Goal: Information Seeking & Learning: Learn about a topic

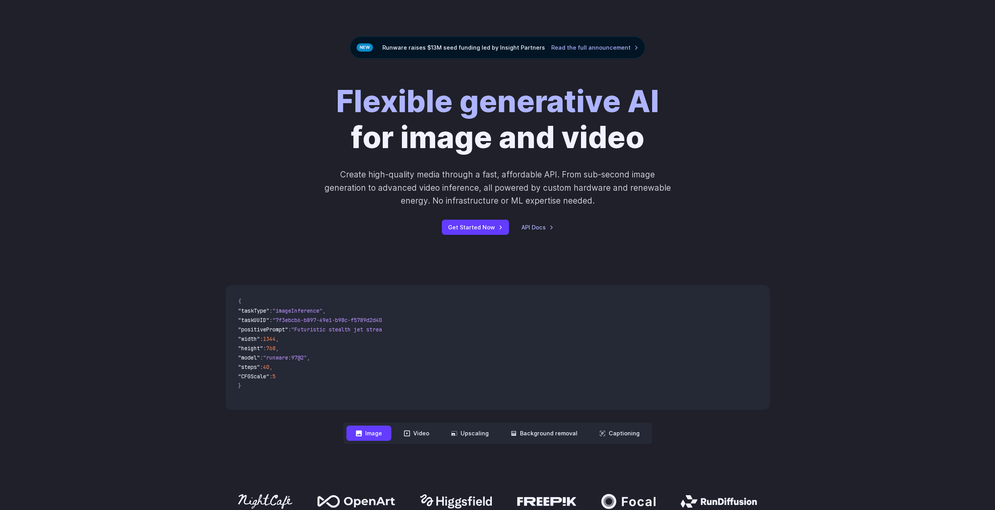
scroll to position [156, 0]
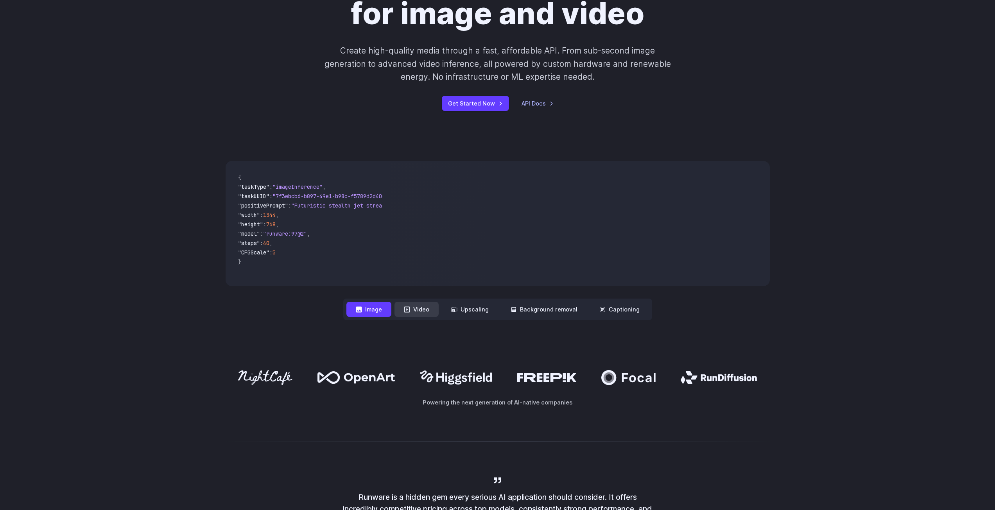
click at [427, 317] on button "Video" at bounding box center [416, 309] width 44 height 15
click at [475, 312] on button "Upscaling" at bounding box center [470, 309] width 56 height 15
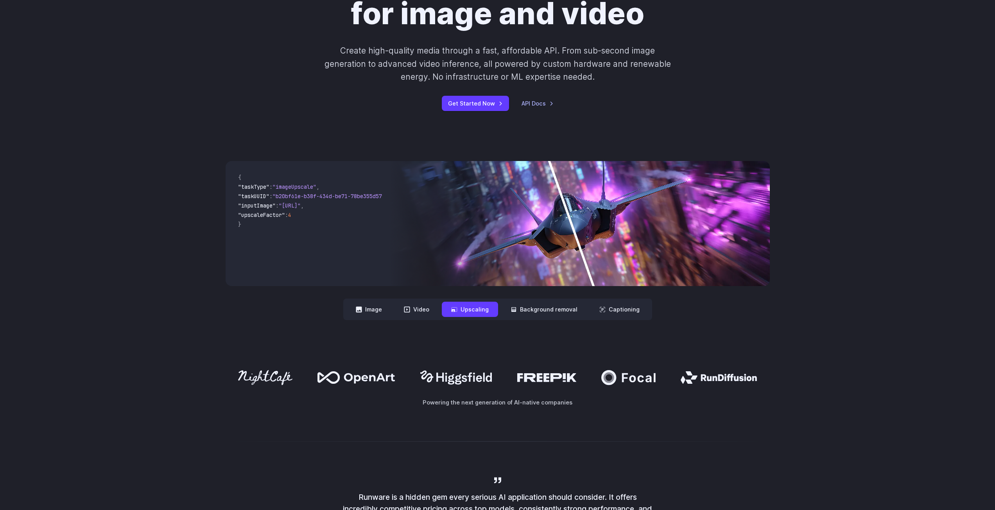
click at [594, 221] on img at bounding box center [579, 223] width 381 height 125
click at [527, 308] on button "Background removal" at bounding box center [544, 309] width 86 height 15
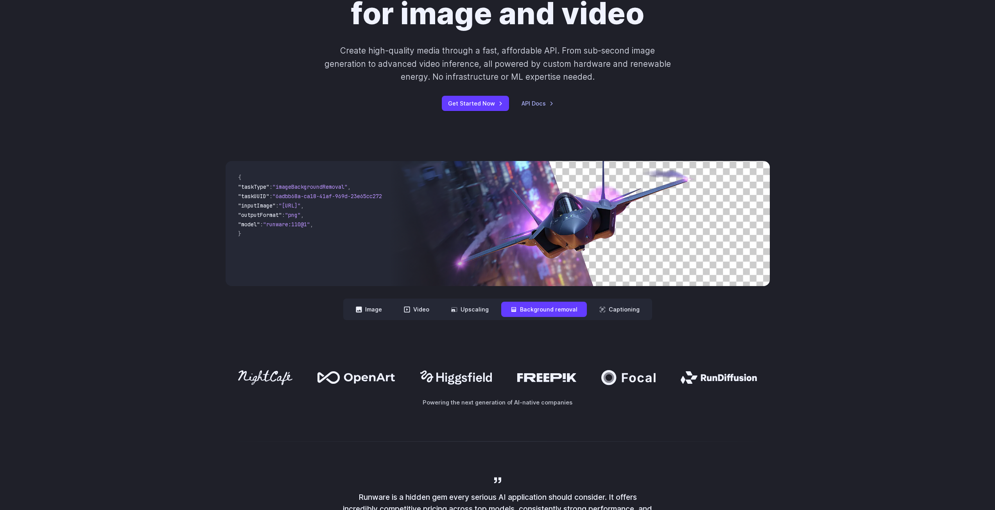
click at [639, 252] on img at bounding box center [579, 223] width 381 height 125
click at [627, 310] on button "Captioning" at bounding box center [619, 309] width 59 height 15
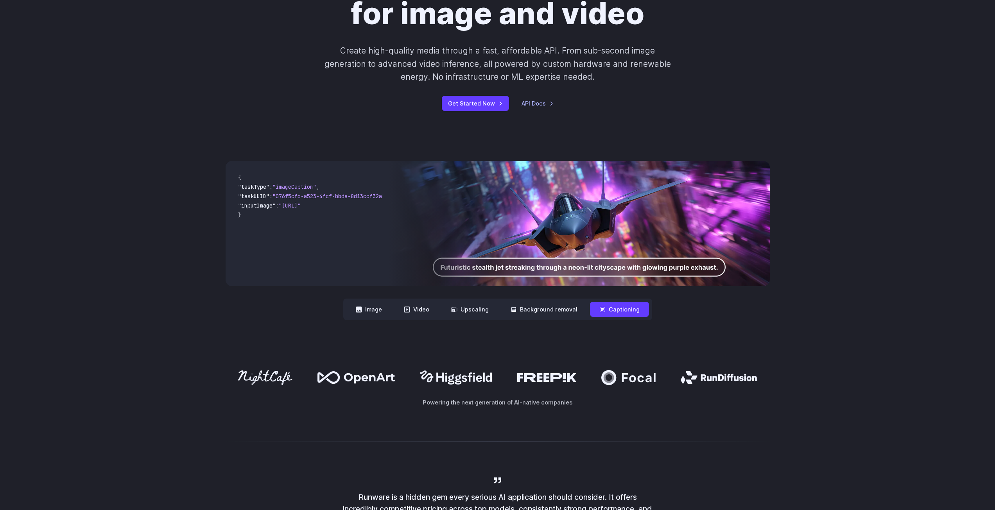
click at [592, 271] on img at bounding box center [579, 223] width 381 height 125
click at [379, 310] on button "Image" at bounding box center [368, 309] width 45 height 15
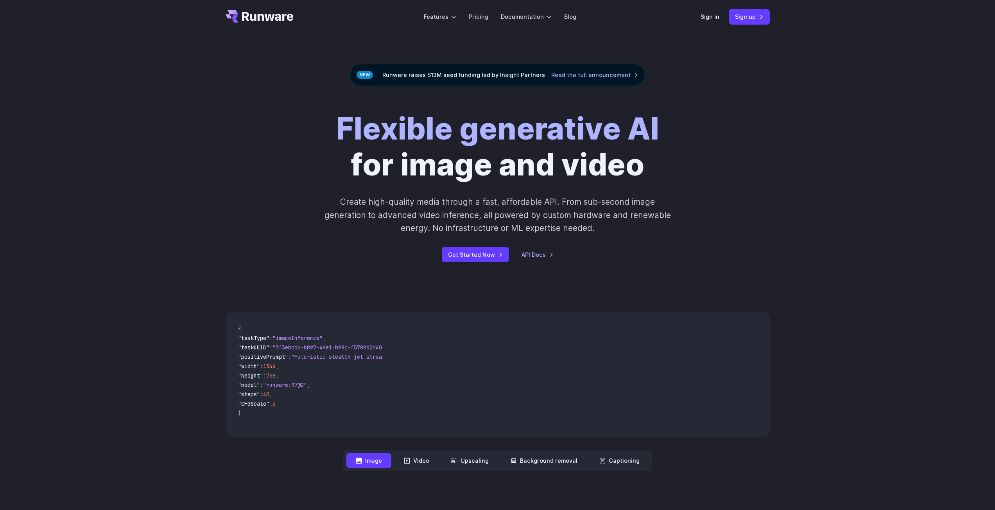
scroll to position [0, 0]
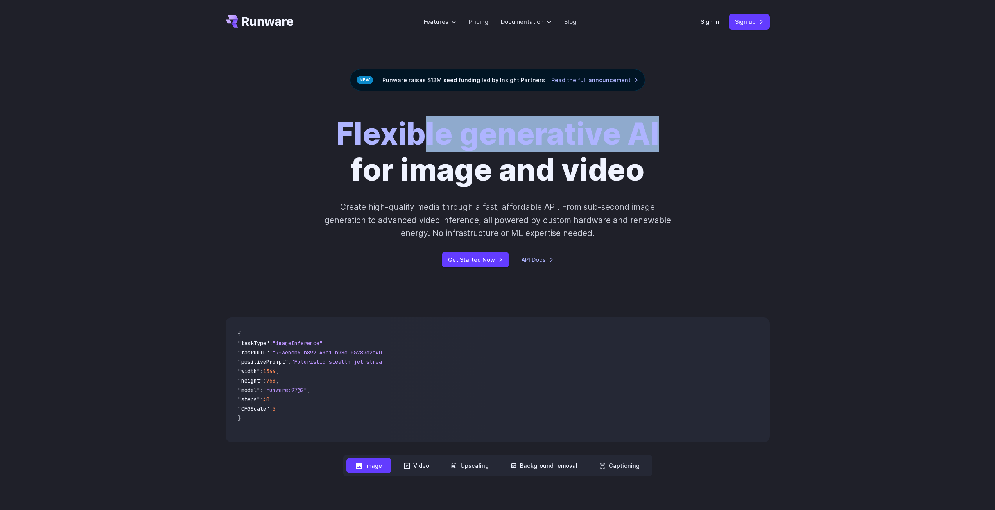
drag, startPoint x: 654, startPoint y: 139, endPoint x: 394, endPoint y: 147, distance: 260.5
click at [407, 143] on div "Flexible generative AI for image and video Create high-quality media through a …" at bounding box center [498, 191] width 436 height 151
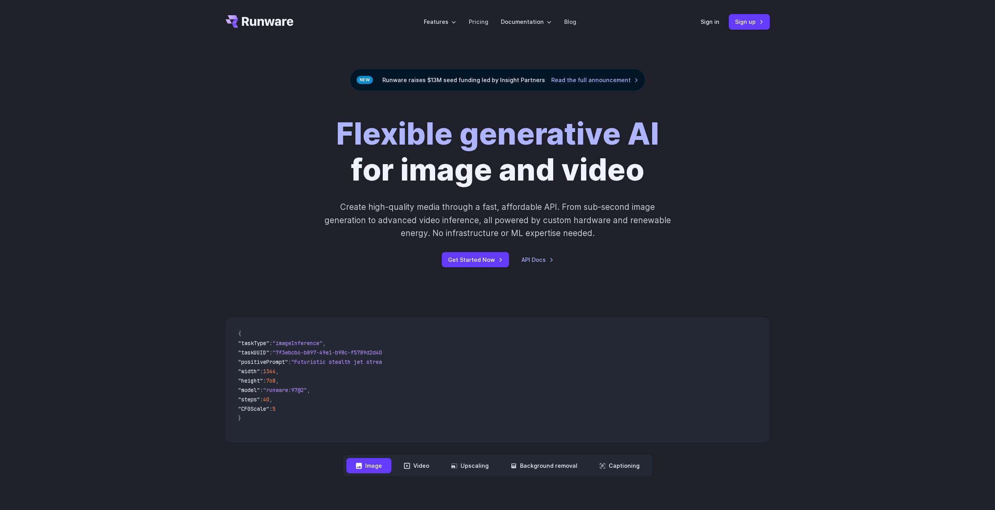
click at [438, 181] on h1 "Flexible generative AI for image and video" at bounding box center [497, 152] width 323 height 72
drag, startPoint x: 637, startPoint y: 171, endPoint x: 641, endPoint y: 172, distance: 4.8
click at [636, 171] on h1 "Flexible generative AI for image and video" at bounding box center [497, 152] width 323 height 72
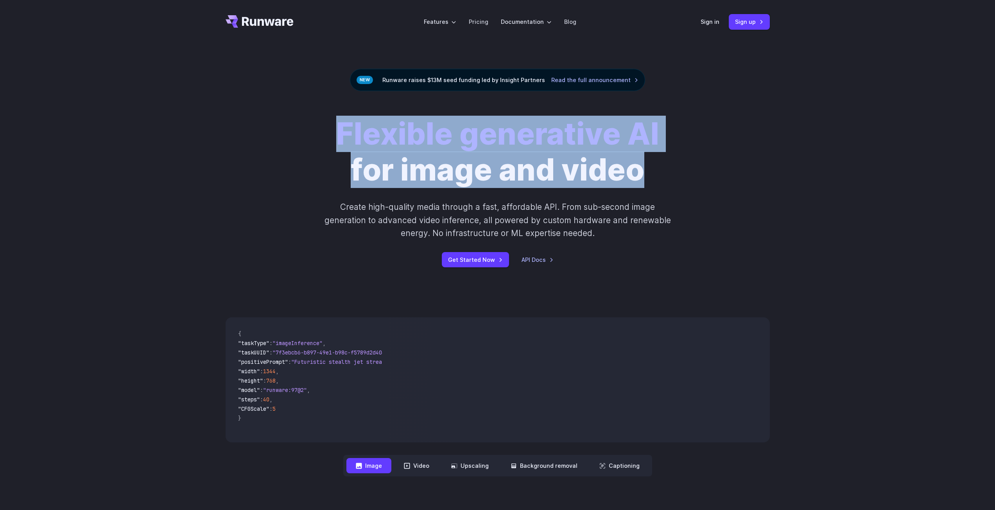
drag, startPoint x: 641, startPoint y: 172, endPoint x: 334, endPoint y: 124, distance: 311.1
click at [334, 124] on div "Flexible generative AI for image and video Create high-quality media through a …" at bounding box center [498, 191] width 436 height 151
click at [664, 154] on div "Flexible generative AI for image and video Create high-quality media through a …" at bounding box center [498, 191] width 436 height 151
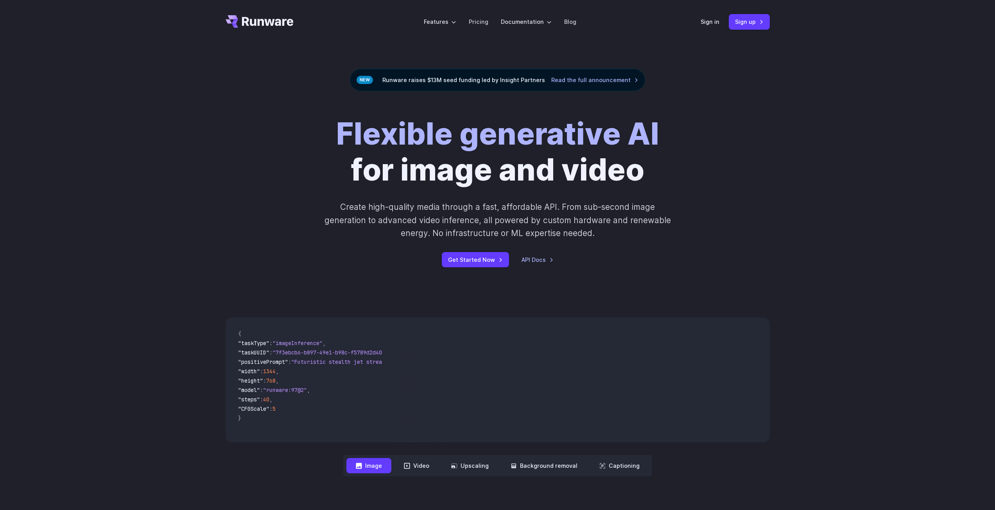
click at [687, 223] on div "Flexible generative AI for image and video Create high-quality media through a …" at bounding box center [498, 191] width 436 height 151
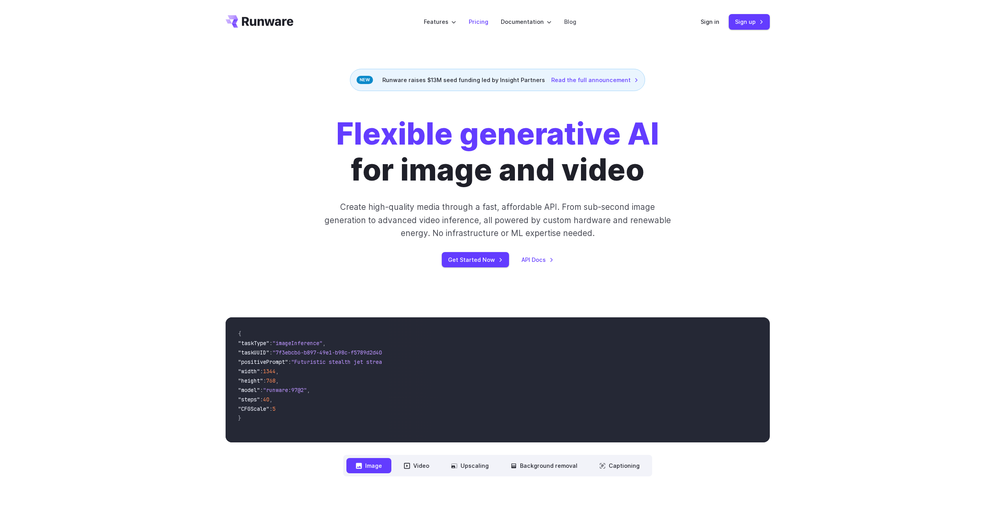
click at [475, 25] on link "Pricing" at bounding box center [479, 21] width 20 height 9
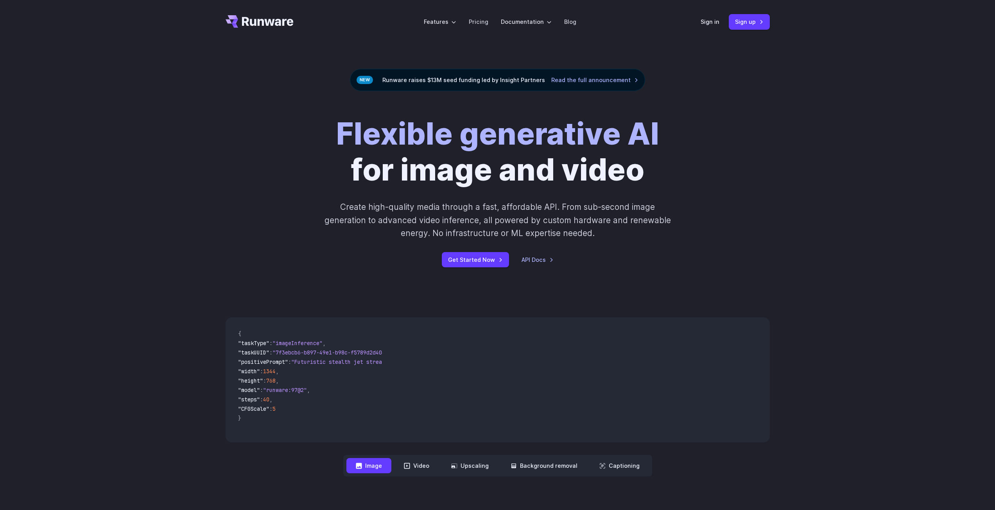
drag, startPoint x: 327, startPoint y: 198, endPoint x: 317, endPoint y: 195, distance: 10.6
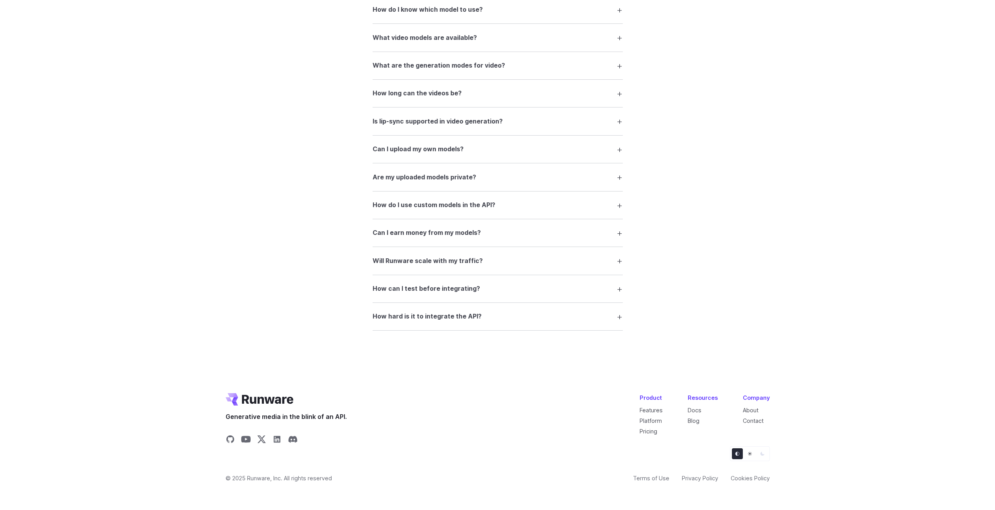
scroll to position [1463, 0]
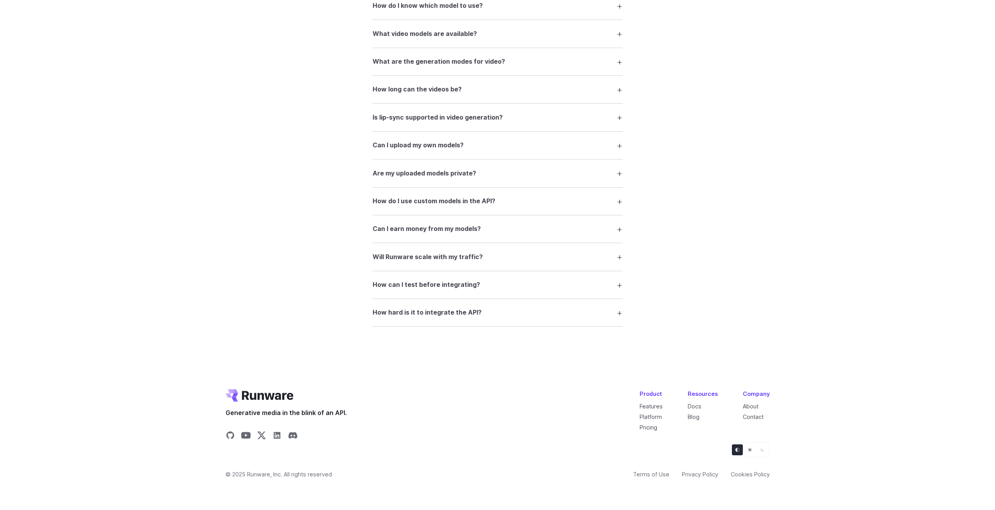
click at [748, 451] on icon "Light" at bounding box center [750, 450] width 5 height 5
click at [761, 450] on icon "Dark" at bounding box center [762, 450] width 4 height 4
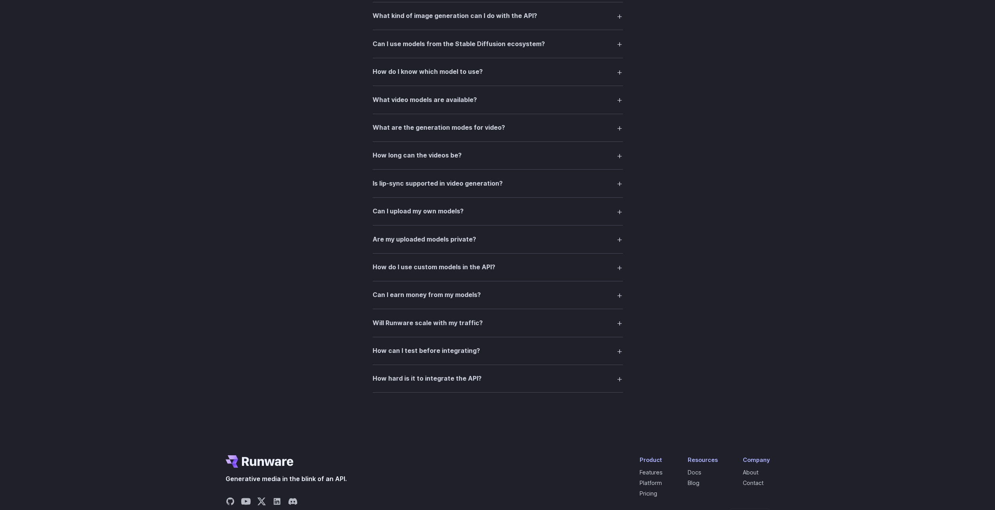
scroll to position [0, 0]
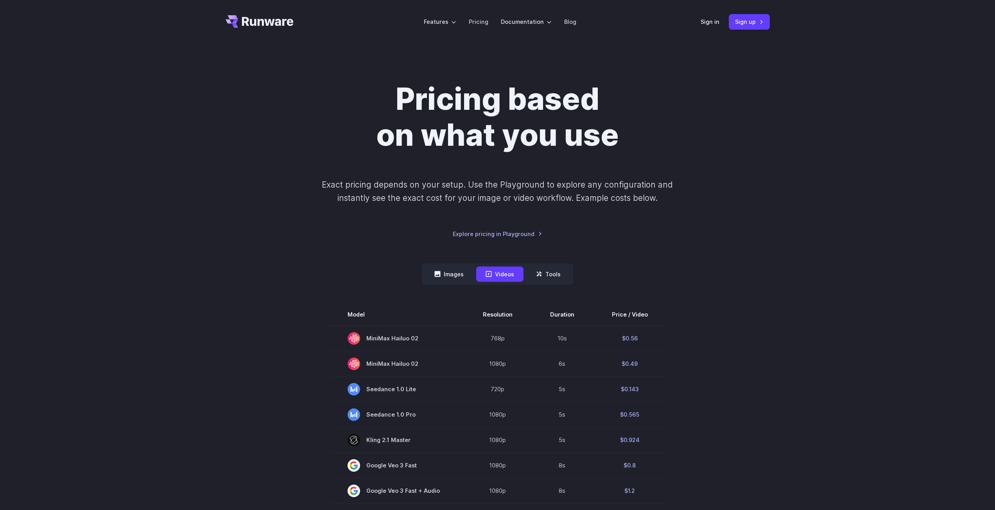
drag, startPoint x: 839, startPoint y: 418, endPoint x: 676, endPoint y: 145, distance: 318.0
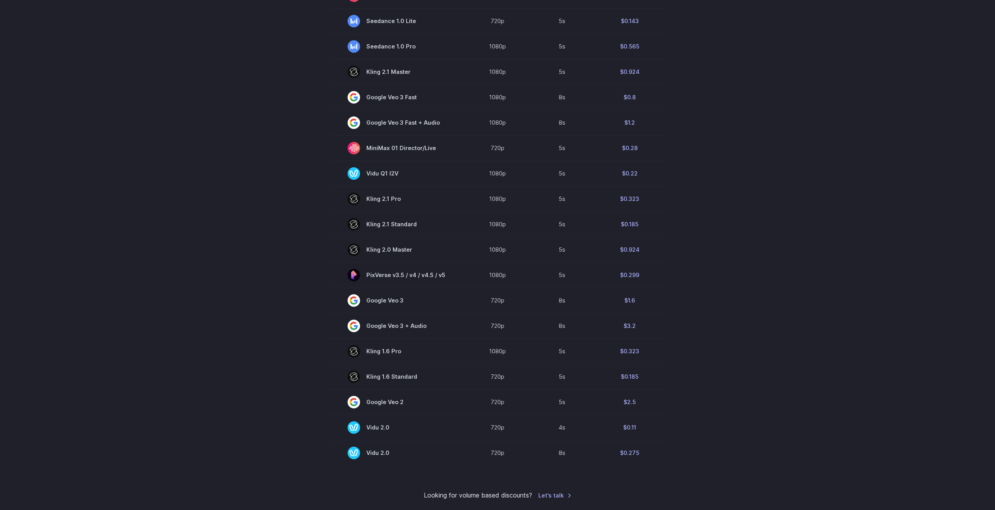
scroll to position [74, 0]
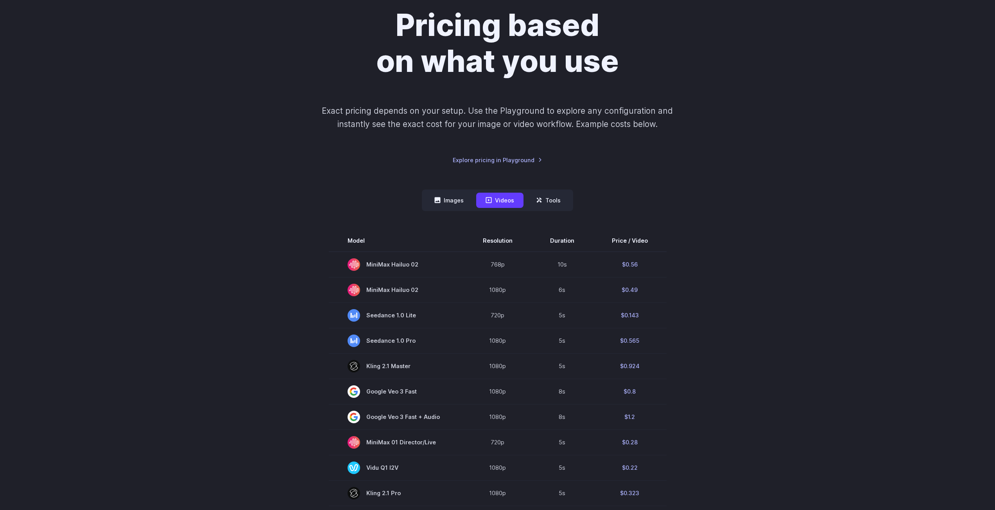
drag, startPoint x: 280, startPoint y: 379, endPoint x: 303, endPoint y: 288, distance: 93.7
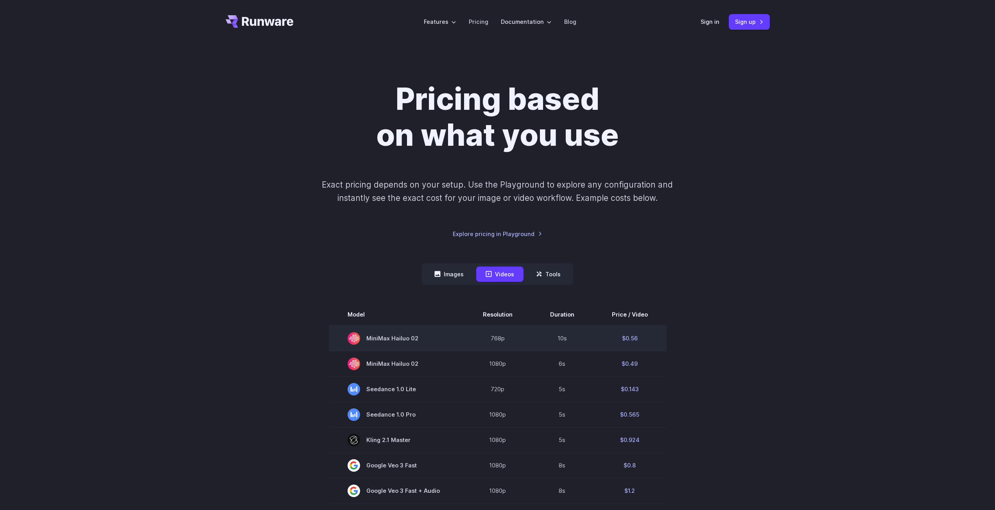
click at [595, 346] on td "$0.56" at bounding box center [630, 339] width 74 height 26
click at [629, 338] on td "$0.56" at bounding box center [630, 339] width 74 height 26
click at [540, 273] on icon at bounding box center [539, 274] width 5 height 5
click at [551, 280] on button "Tools" at bounding box center [548, 274] width 43 height 15
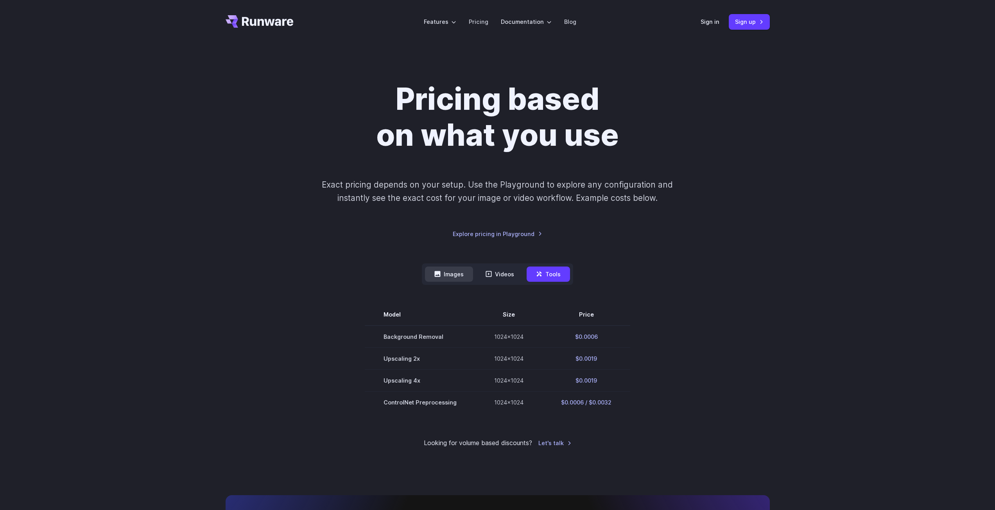
click at [455, 268] on button "Images" at bounding box center [449, 274] width 48 height 15
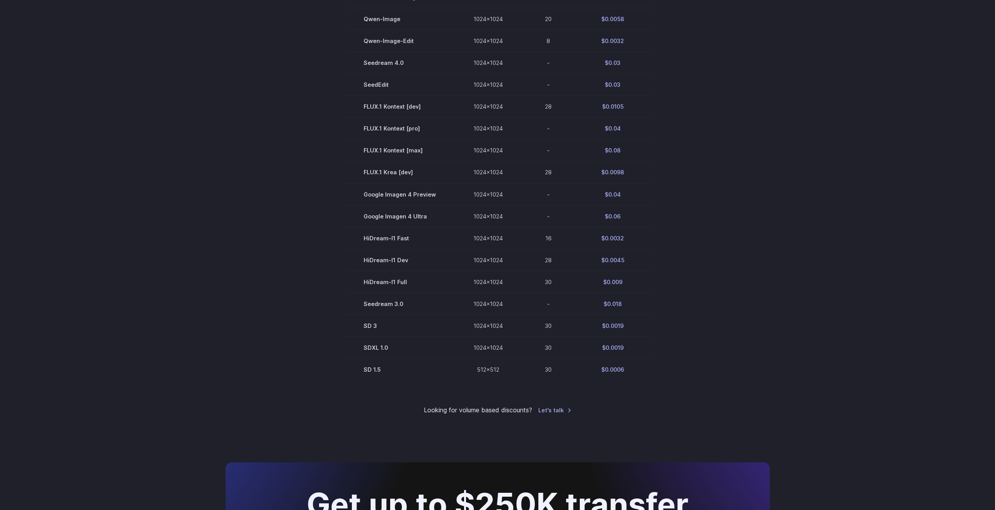
scroll to position [334, 0]
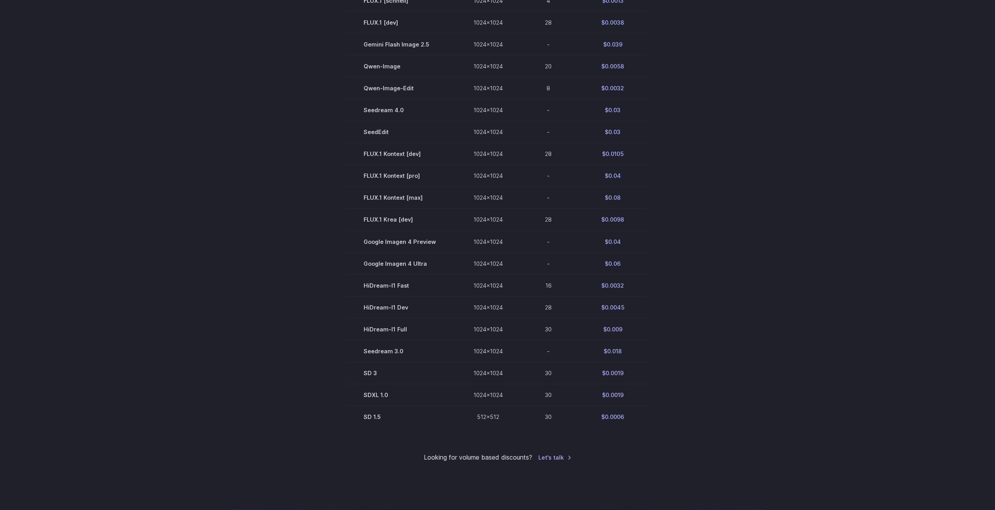
drag, startPoint x: 298, startPoint y: 322, endPoint x: 303, endPoint y: 286, distance: 36.1
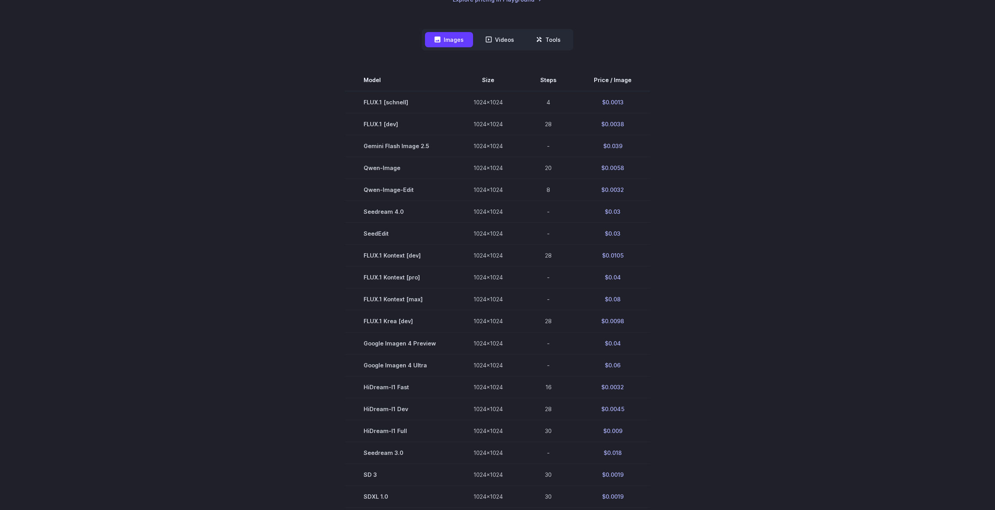
scroll to position [210, 0]
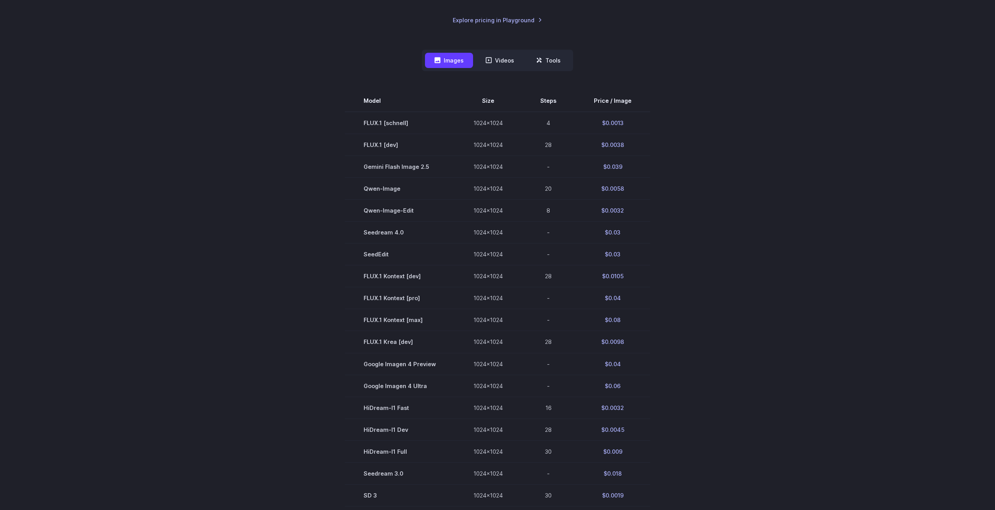
drag, startPoint x: 314, startPoint y: 290, endPoint x: 317, endPoint y: 269, distance: 20.6
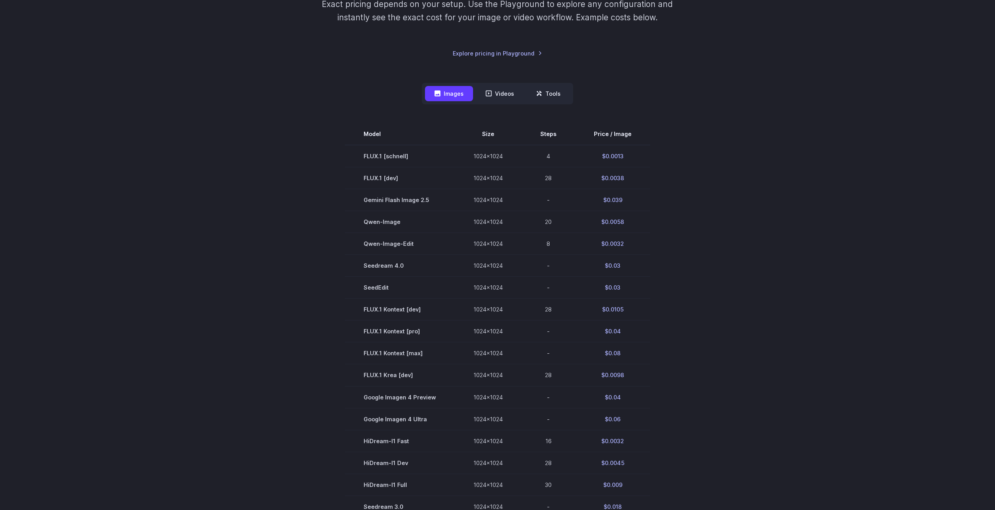
scroll to position [0, 0]
